Goal: Submit feedback/report problem

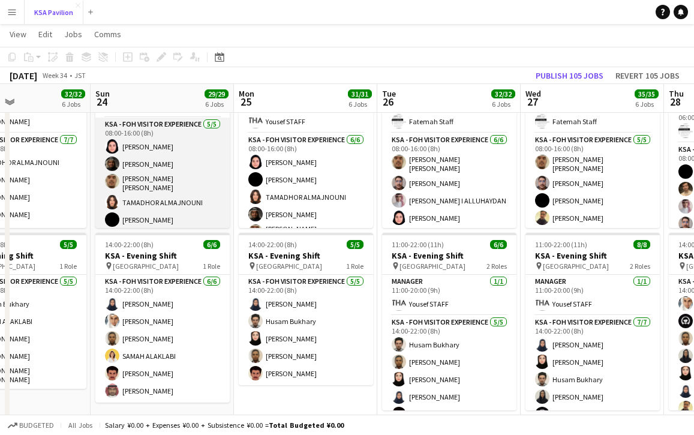
scroll to position [0, 356]
